Goal: Entertainment & Leisure: Browse casually

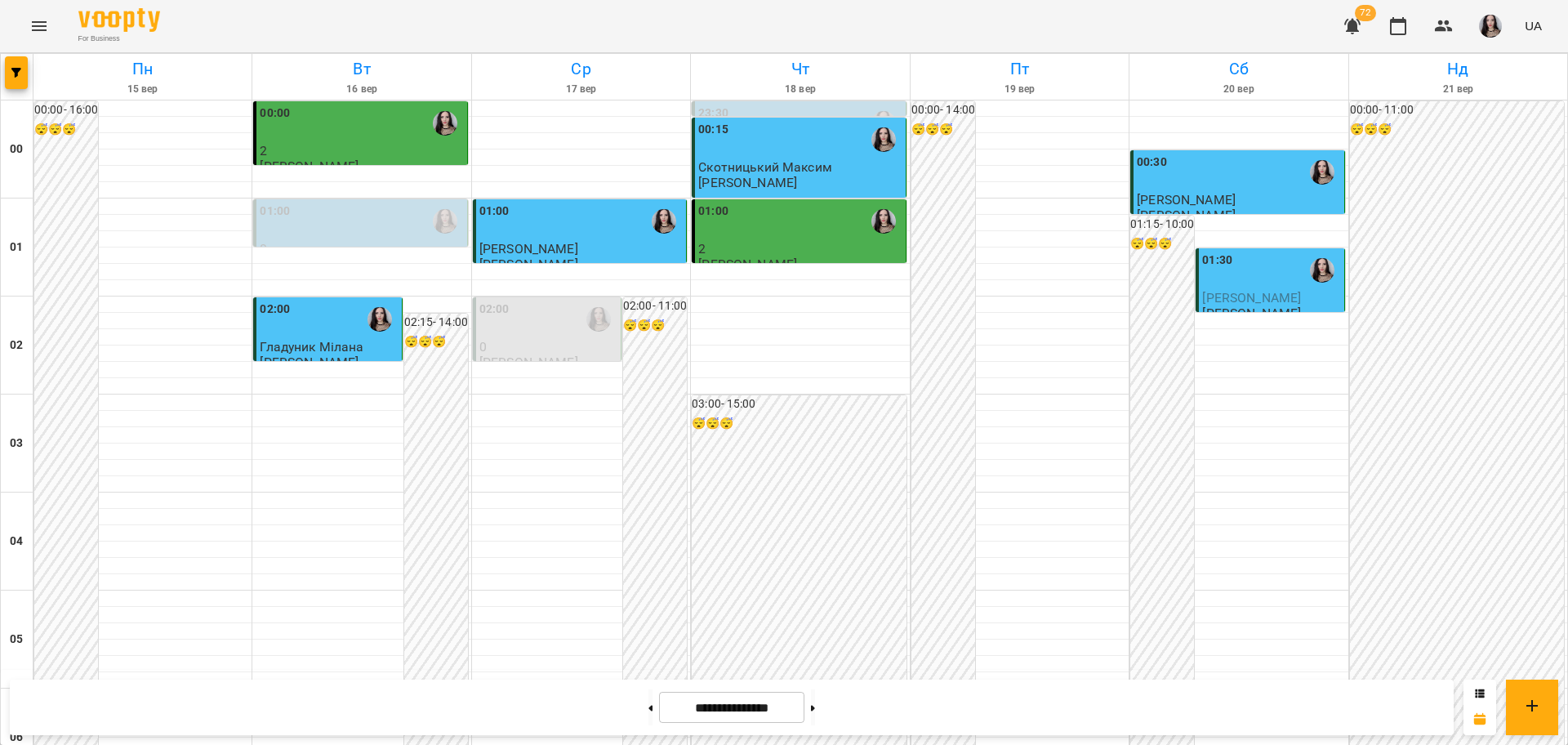
scroll to position [1132, 0]
click at [39, 29] on icon "Menu" at bounding box center [39, 26] width 15 height 10
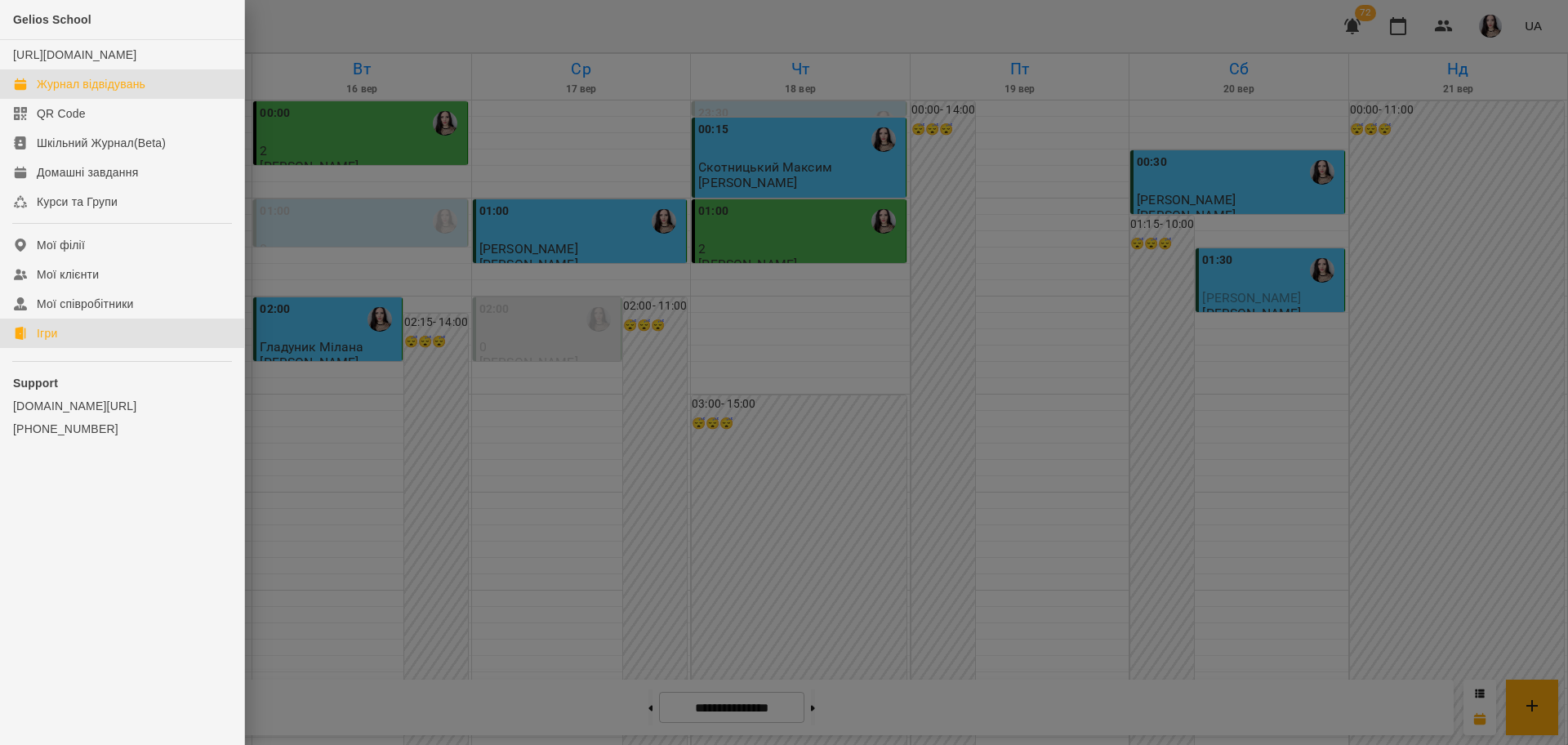
click at [35, 348] on link "Ігри" at bounding box center [122, 334] width 245 height 29
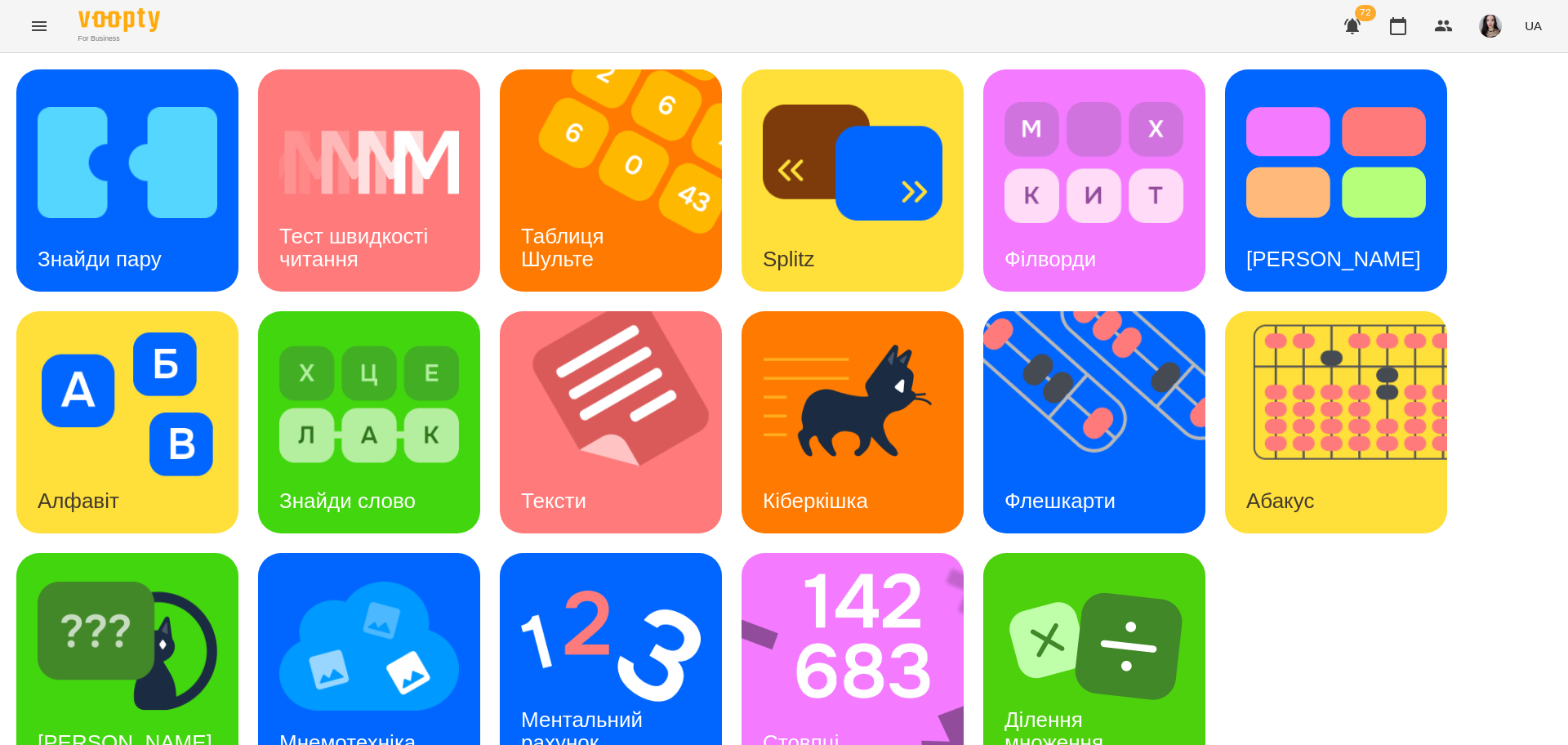
scroll to position [47, 0]
click at [366, 655] on img at bounding box center [369, 646] width 180 height 144
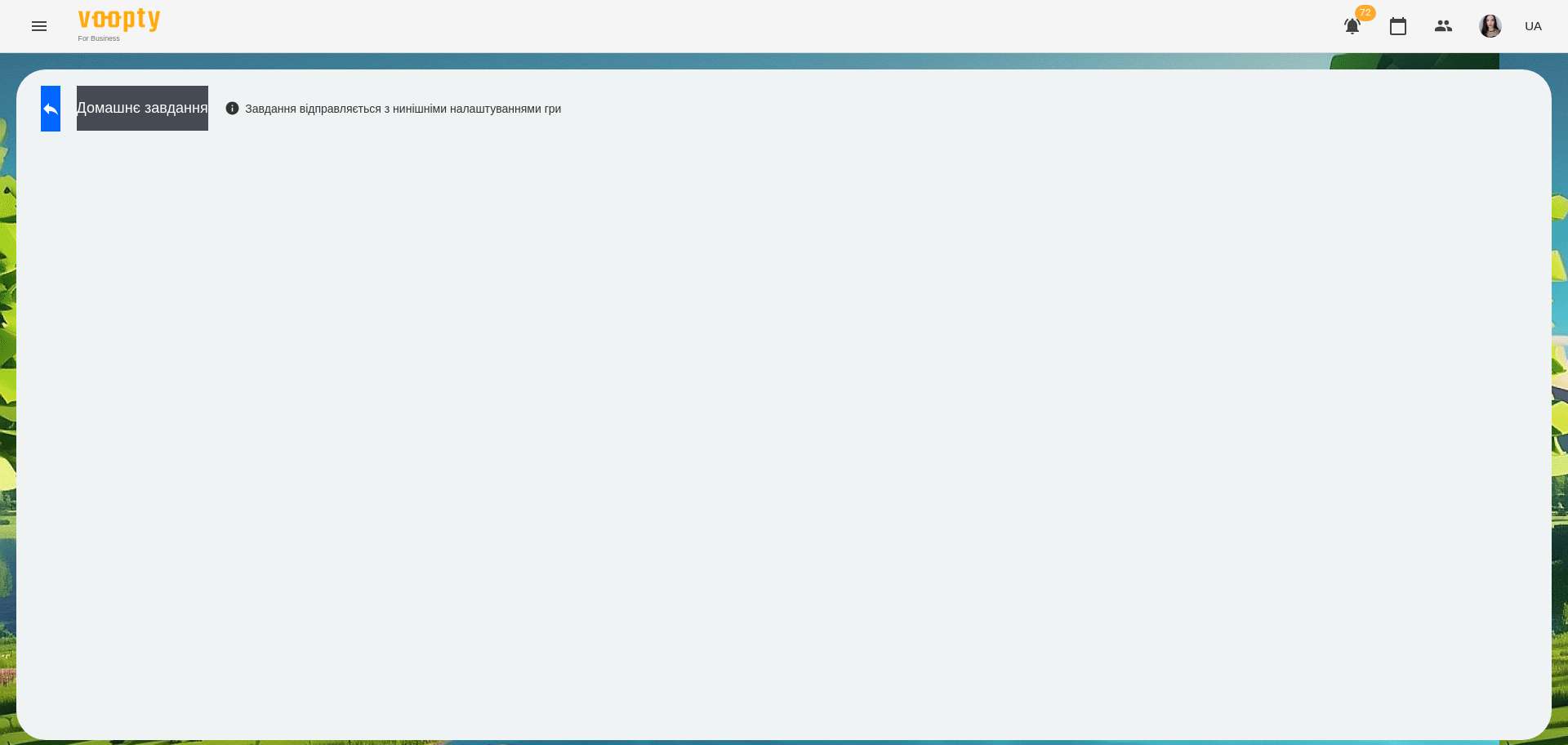
click at [807, 132] on div "Домашнє завдання Завдання відправляється з нинішніми налаштуваннями гри" at bounding box center [784, 405] width 1535 height 671
click at [807, 133] on div "Домашнє завдання Завдання відправляється з нинішніми налаштуваннями гри" at bounding box center [784, 405] width 1535 height 671
click at [807, 134] on div "Домашнє завдання Завдання відправляється з нинішніми налаштуваннями гри" at bounding box center [784, 405] width 1535 height 671
click at [1552, 198] on div "Домашнє завдання Завдання відправляється з нинішніми налаштуваннями гри" at bounding box center [784, 405] width 1568 height 704
click at [58, 109] on icon at bounding box center [50, 108] width 15 height 12
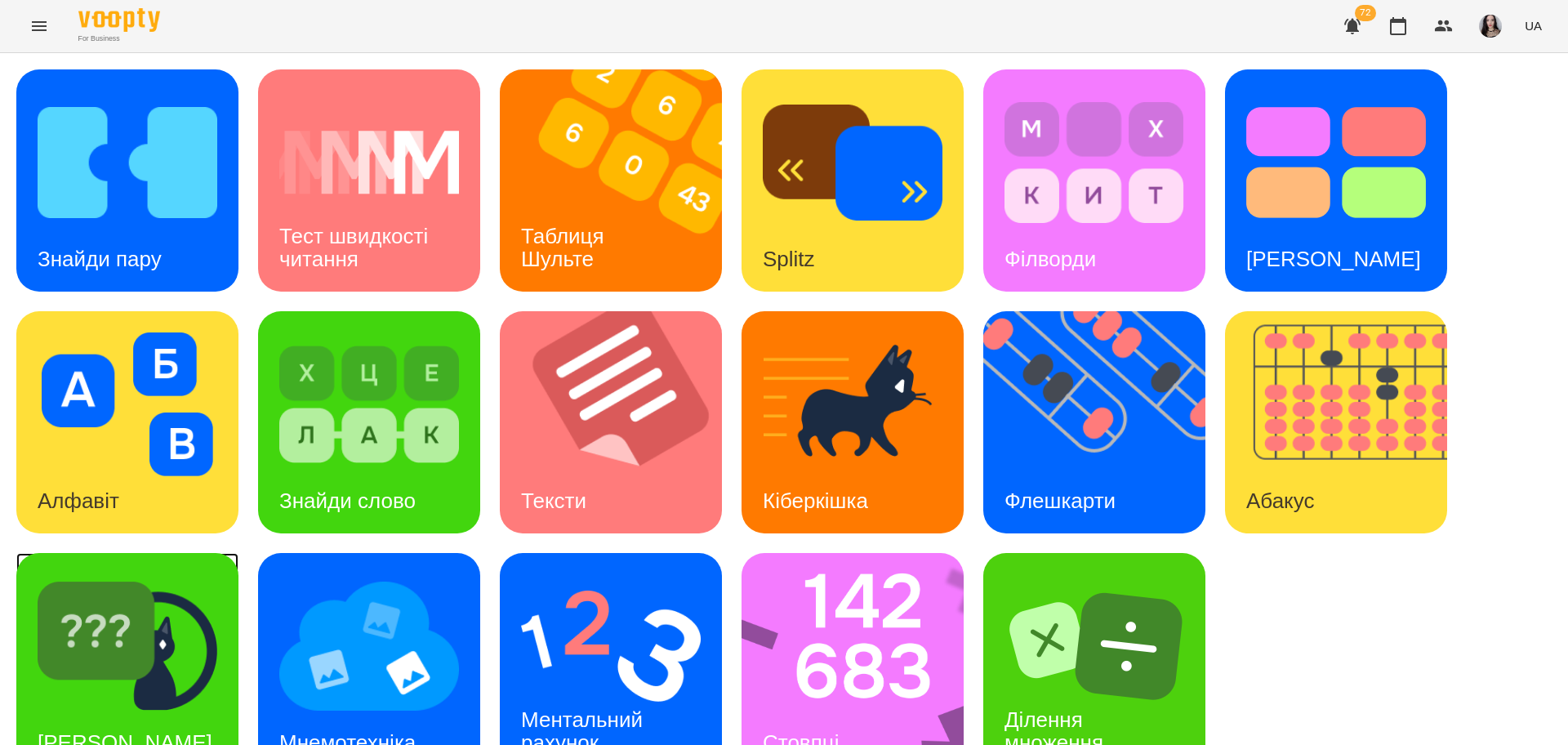
click at [132, 628] on img at bounding box center [127, 646] width 180 height 144
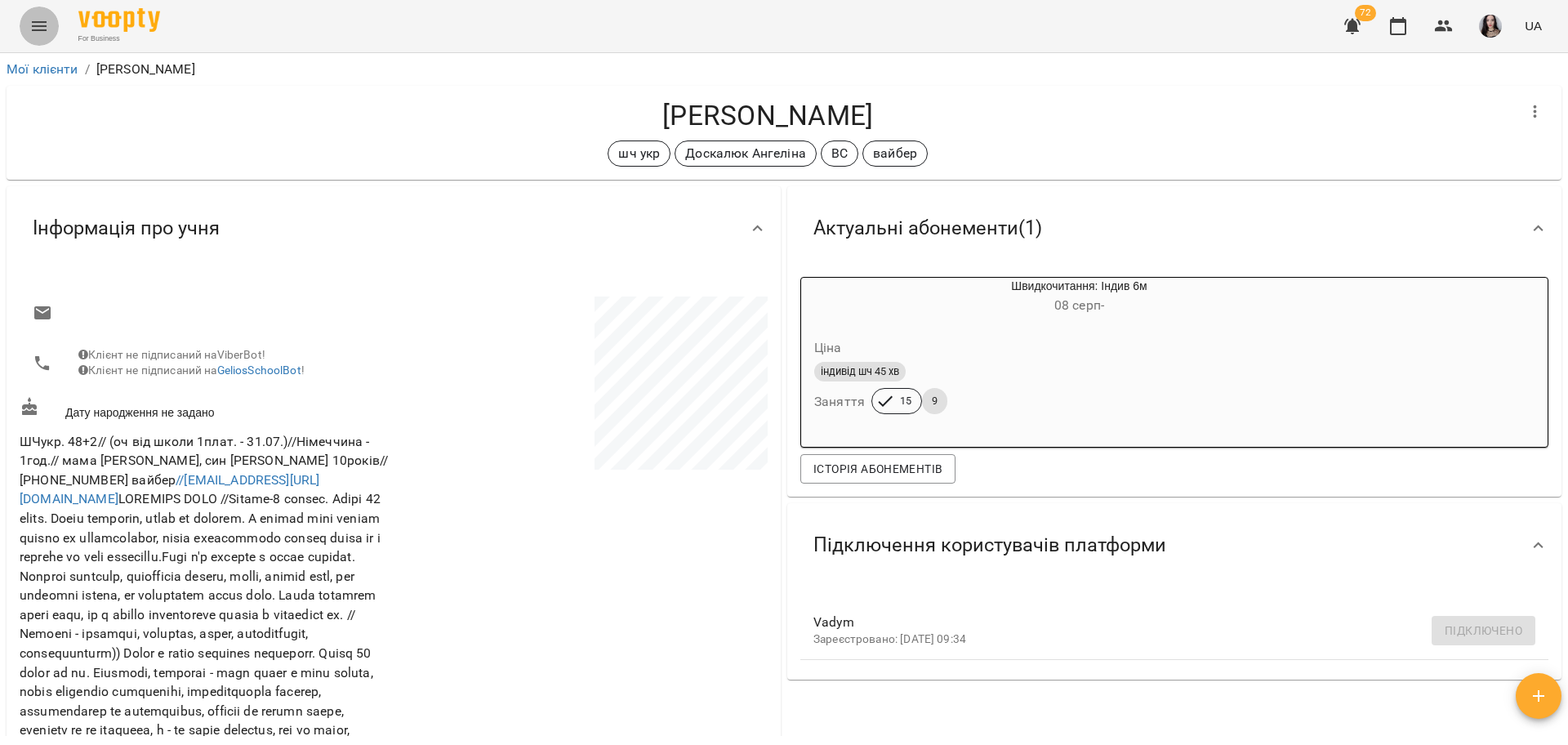
click at [37, 31] on icon "Menu" at bounding box center [38, 26] width 19 height 19
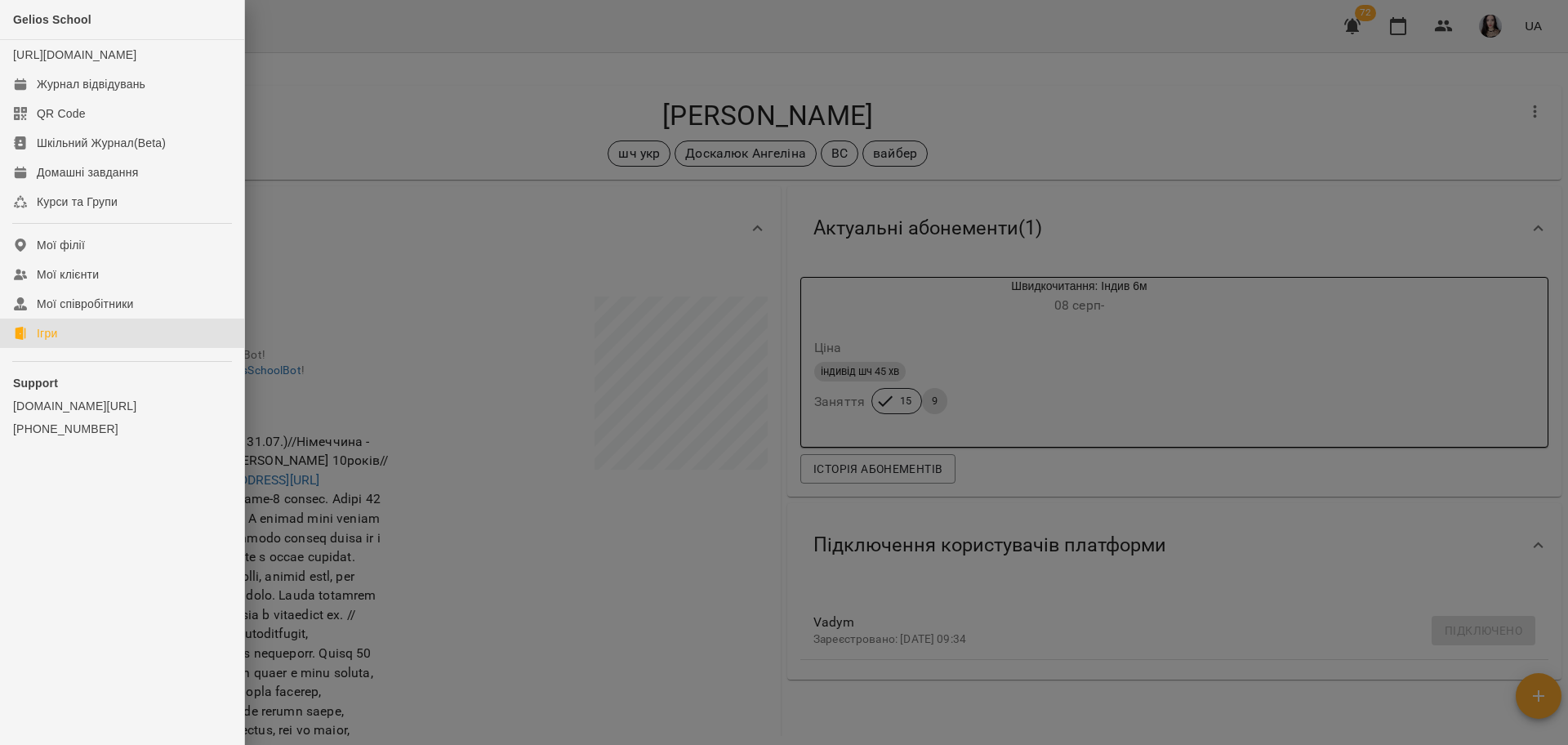
click at [52, 342] on div "Ігри" at bounding box center [47, 334] width 20 height 16
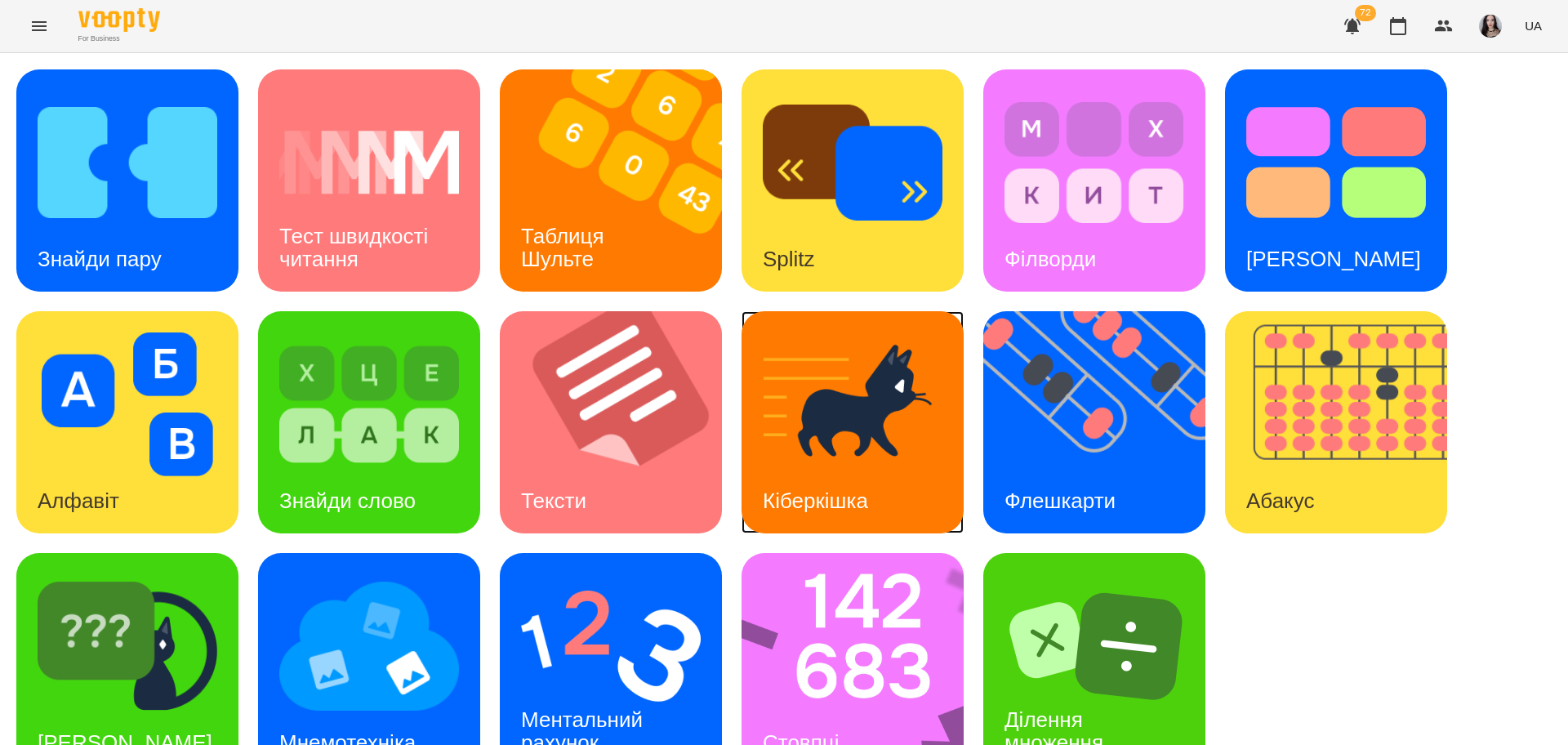
click at [859, 428] on img at bounding box center [853, 404] width 180 height 144
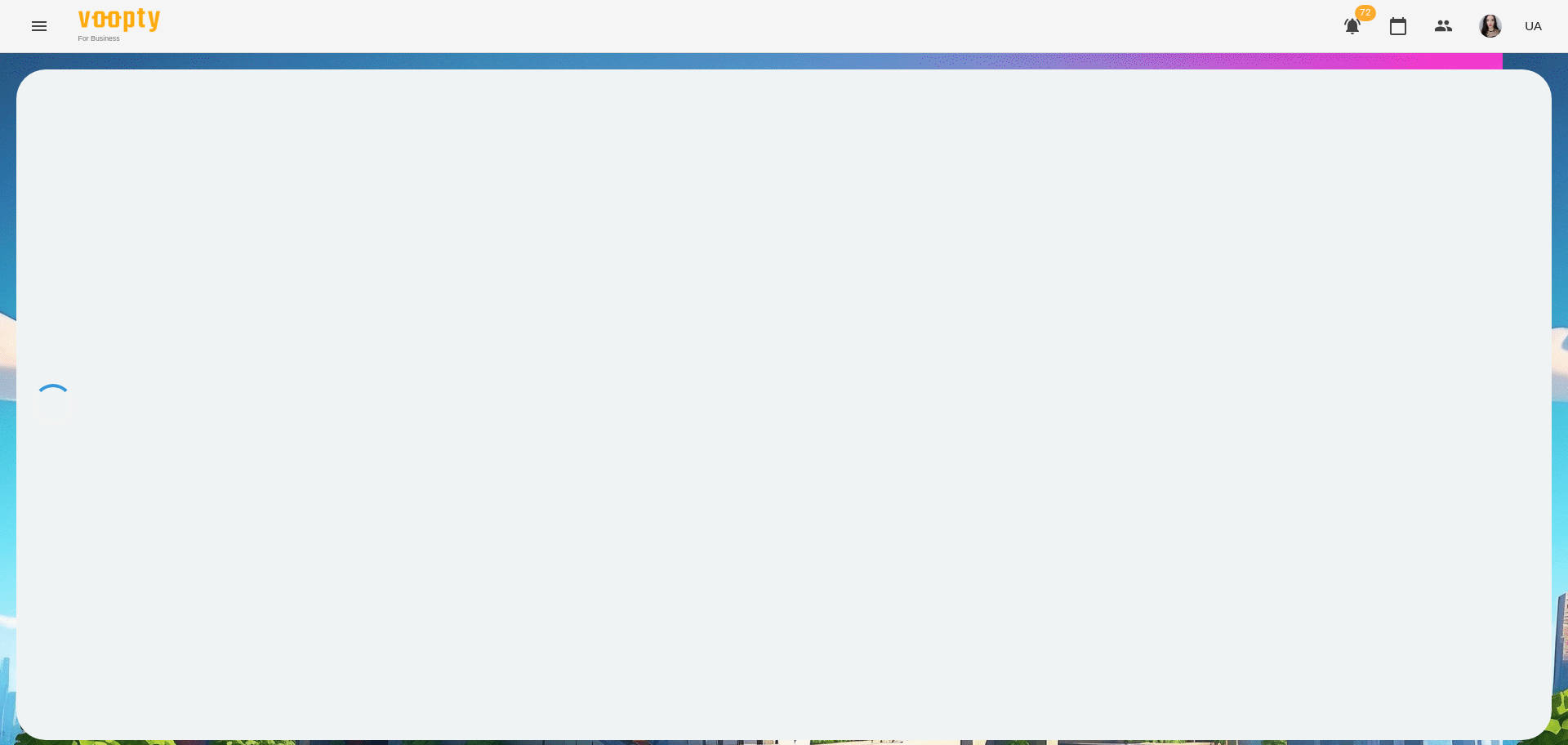
click at [1344, 153] on div at bounding box center [784, 405] width 1535 height 671
